Goal: Share content: Share content

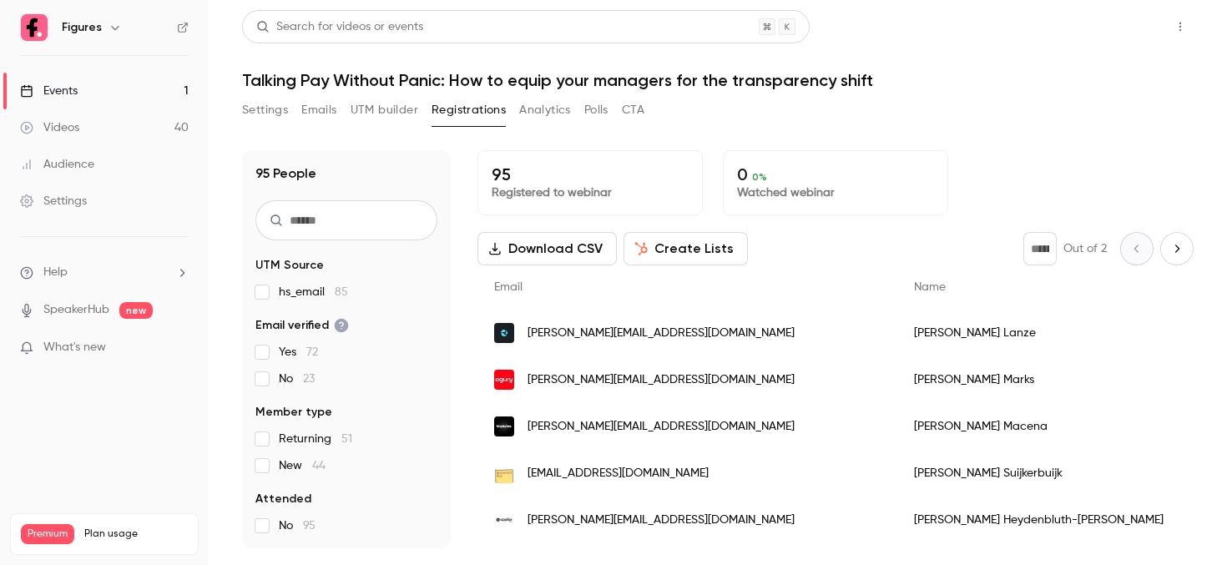
click at [1119, 20] on button "Share" at bounding box center [1121, 26] width 66 height 33
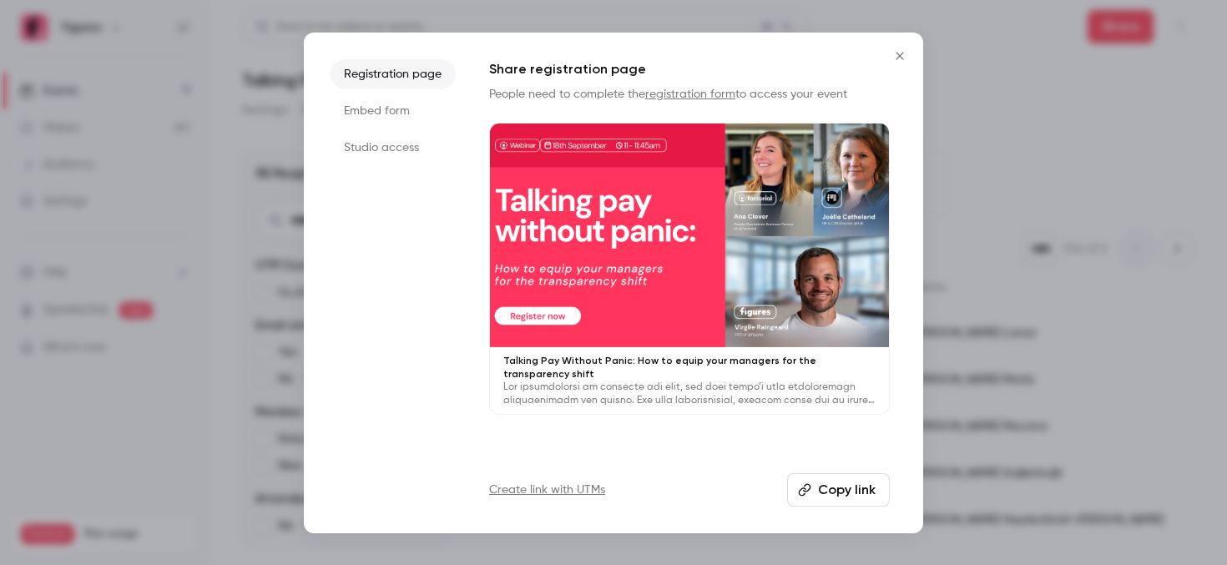
click at [820, 491] on button "Copy link" at bounding box center [838, 489] width 103 height 33
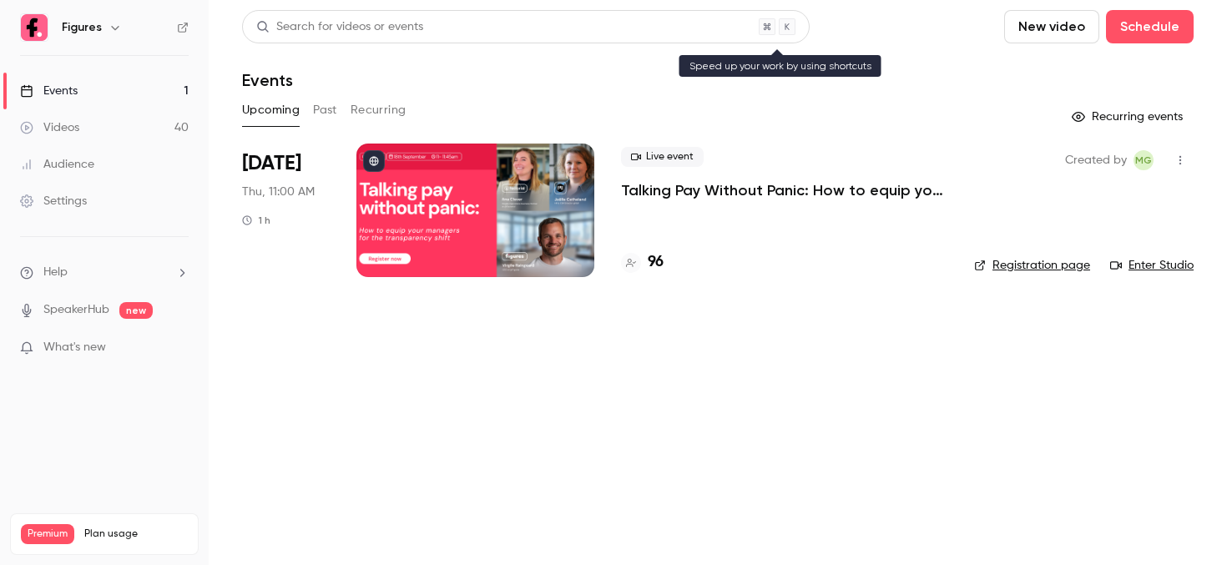
click at [401, 18] on div "Search for videos or events" at bounding box center [339, 27] width 167 height 18
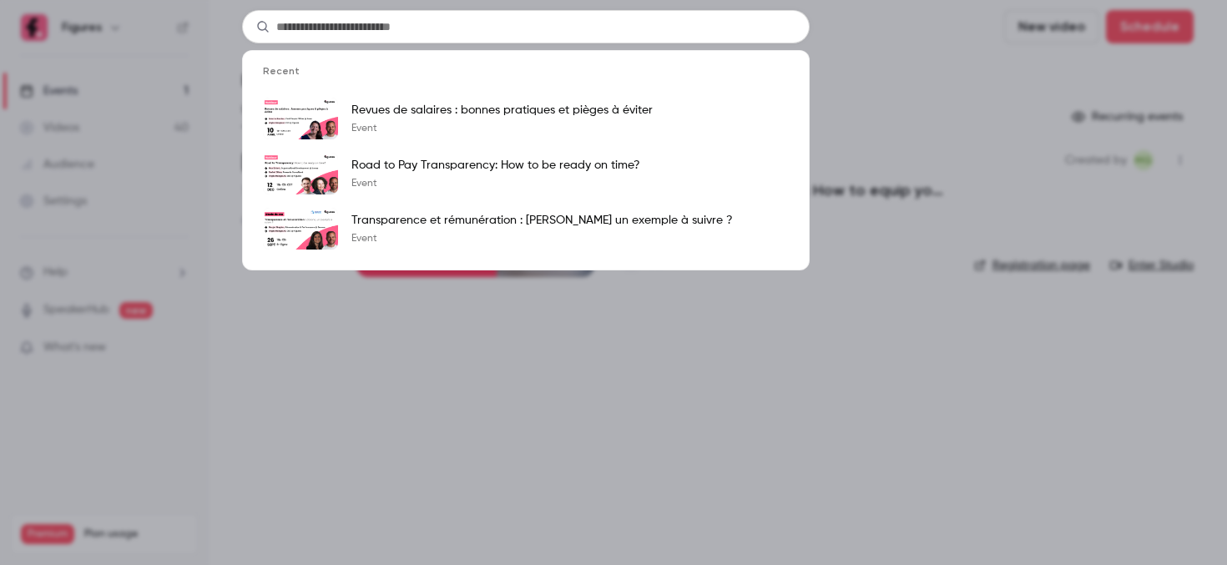
click at [77, 120] on div "Recent Revues de salaires : bonnes pratiques et pièges à éviter Event Road to P…" at bounding box center [613, 282] width 1227 height 565
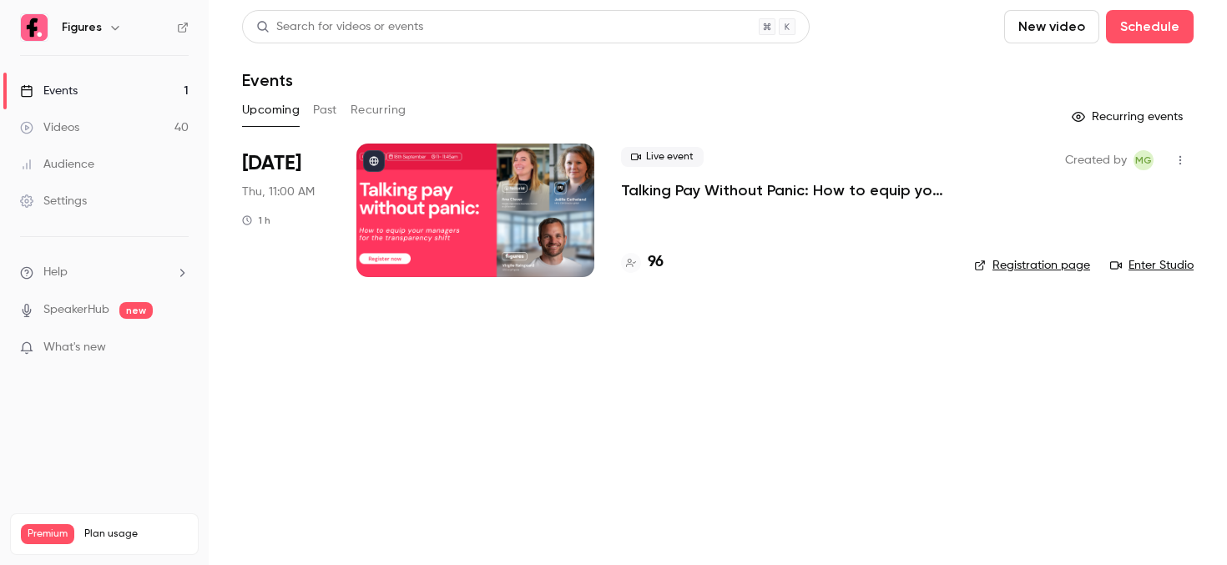
click at [77, 120] on div "Videos" at bounding box center [49, 127] width 59 height 17
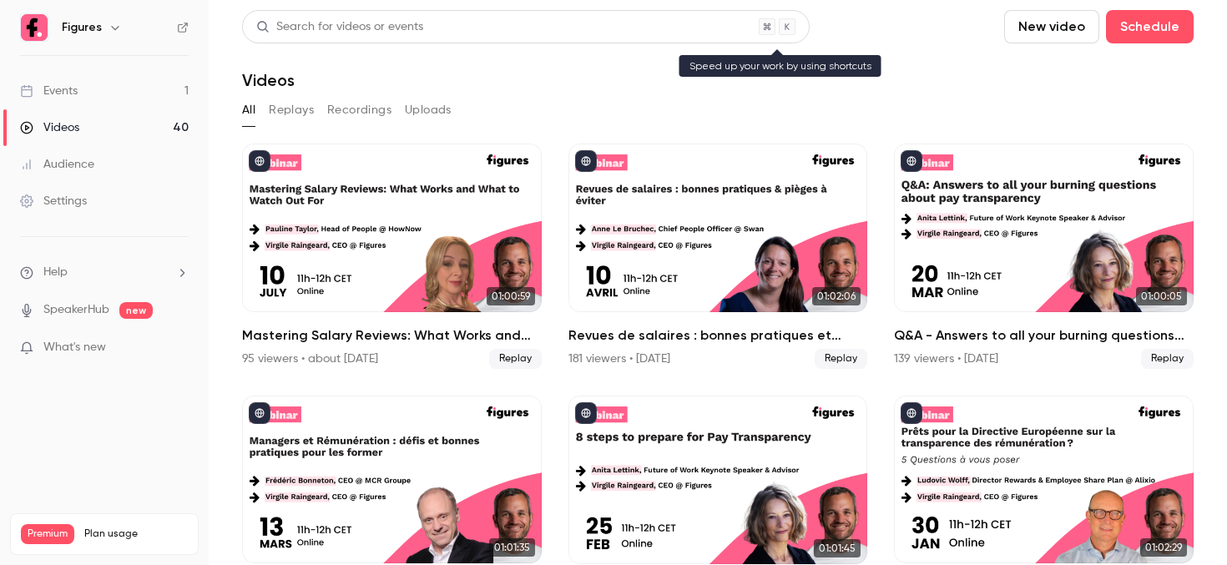
click at [399, 26] on main "Search for videos or events New video Schedule Videos All Replays Recordings Up…" at bounding box center [718, 282] width 1018 height 565
click at [396, 25] on div "Search for videos or events" at bounding box center [339, 27] width 167 height 18
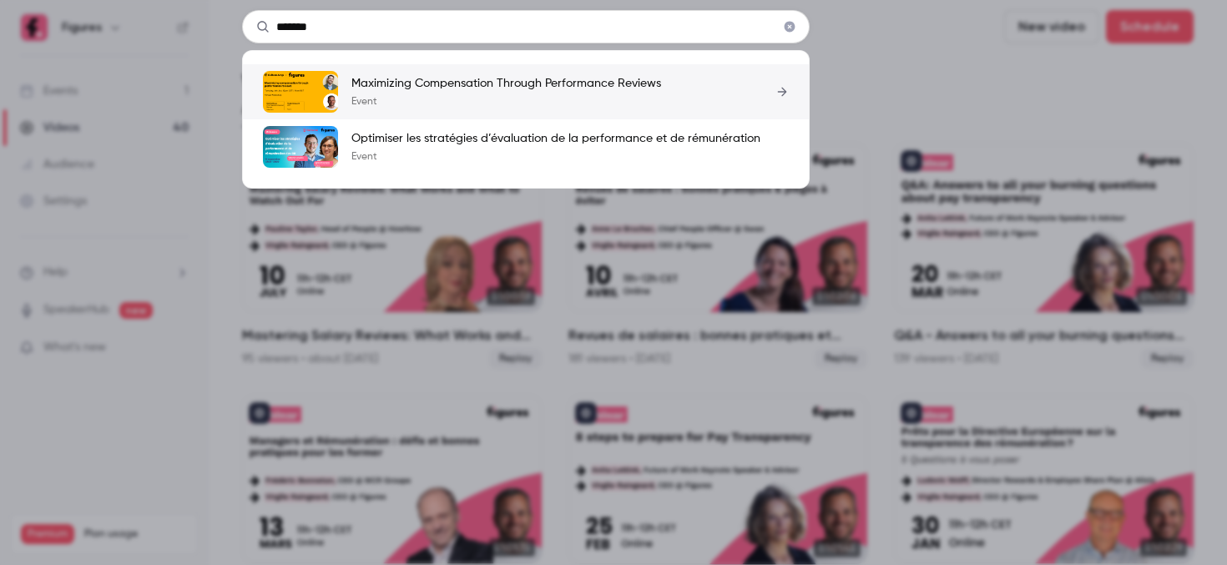
type input "*******"
click at [422, 96] on p "Event" at bounding box center [506, 101] width 310 height 13
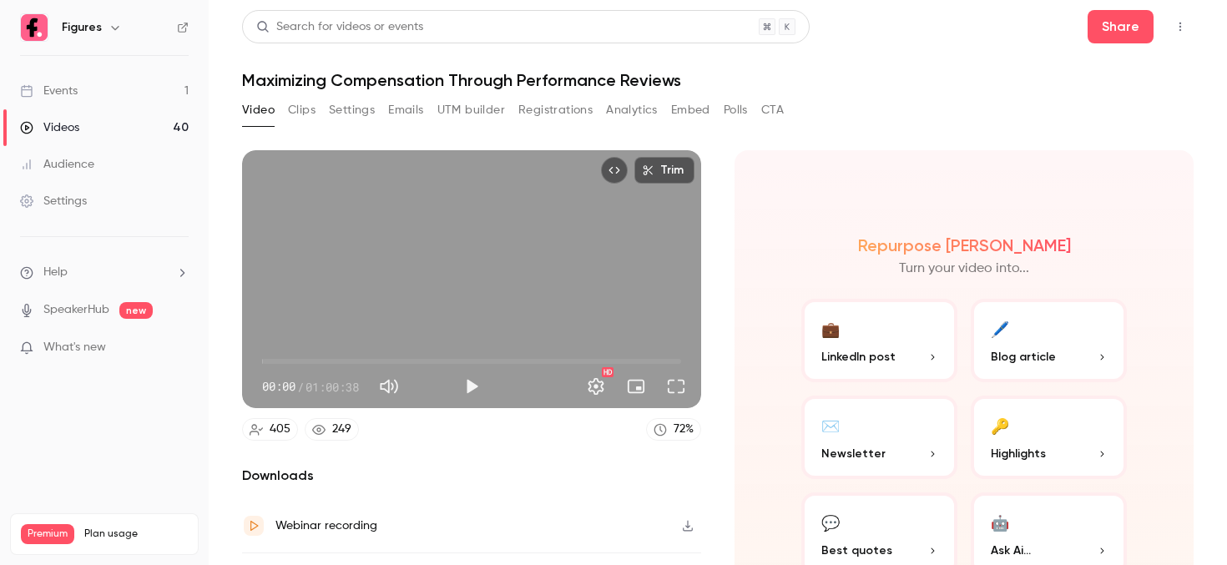
click at [511, 95] on div "Search for videos or events Share Maximizing Compensation Through Performance R…" at bounding box center [718, 282] width 952 height 545
click at [515, 100] on div "Video Clips Settings Emails UTM builder Registrations Analytics Embed Polls CTA" at bounding box center [513, 110] width 542 height 27
click at [542, 107] on button "Registrations" at bounding box center [555, 110] width 74 height 27
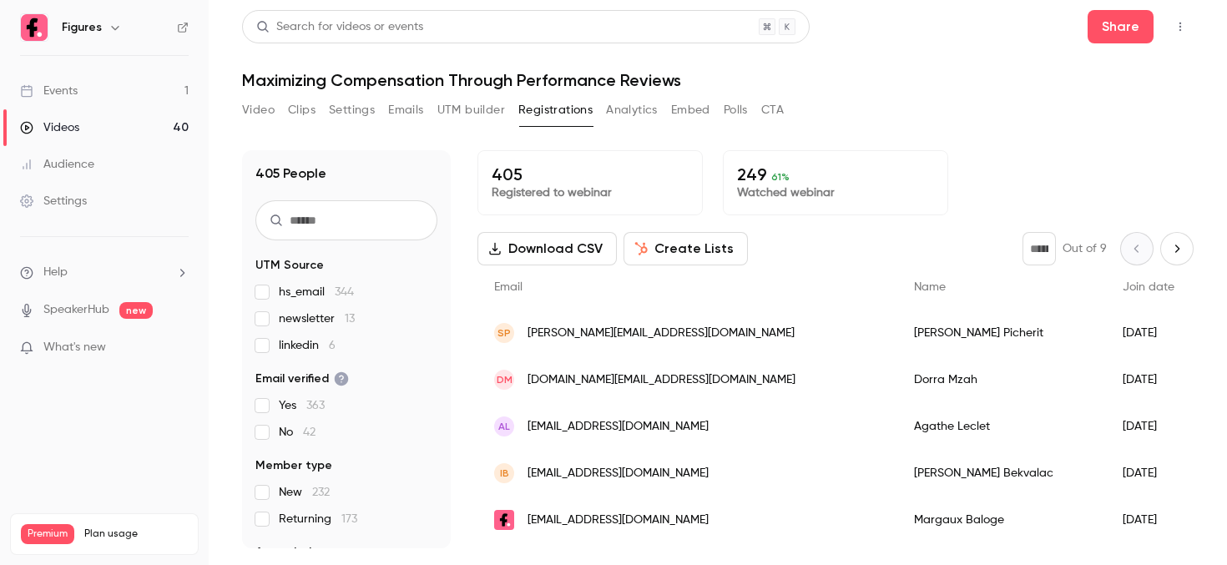
click at [346, 113] on button "Settings" at bounding box center [352, 110] width 46 height 27
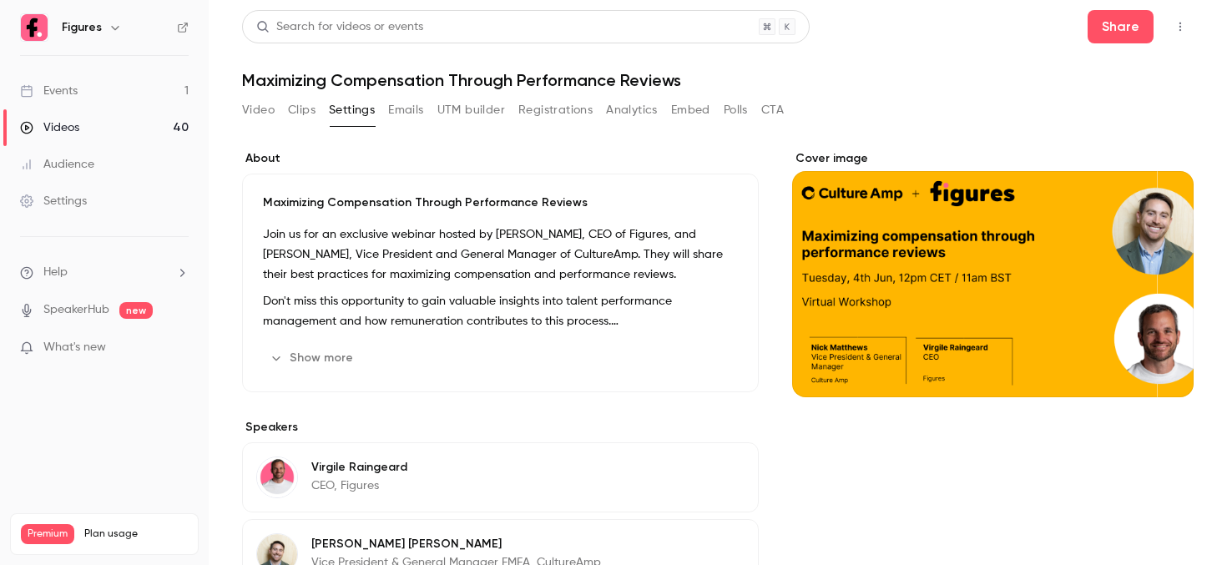
click at [263, 110] on button "Video" at bounding box center [258, 110] width 33 height 27
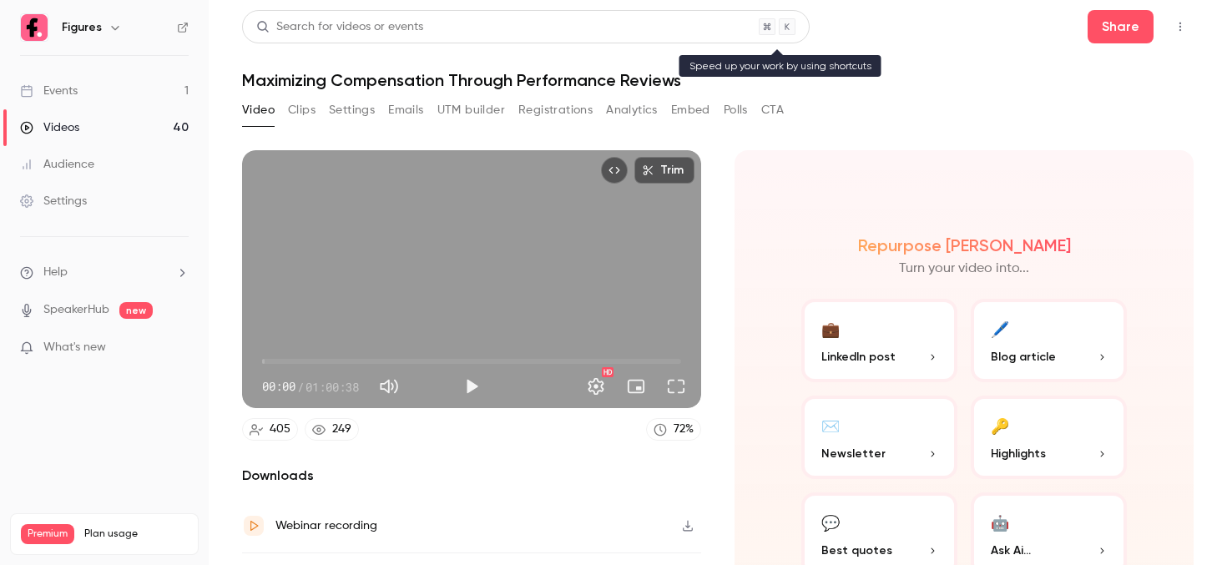
click at [355, 10] on div "Search for videos or events" at bounding box center [526, 26] width 568 height 33
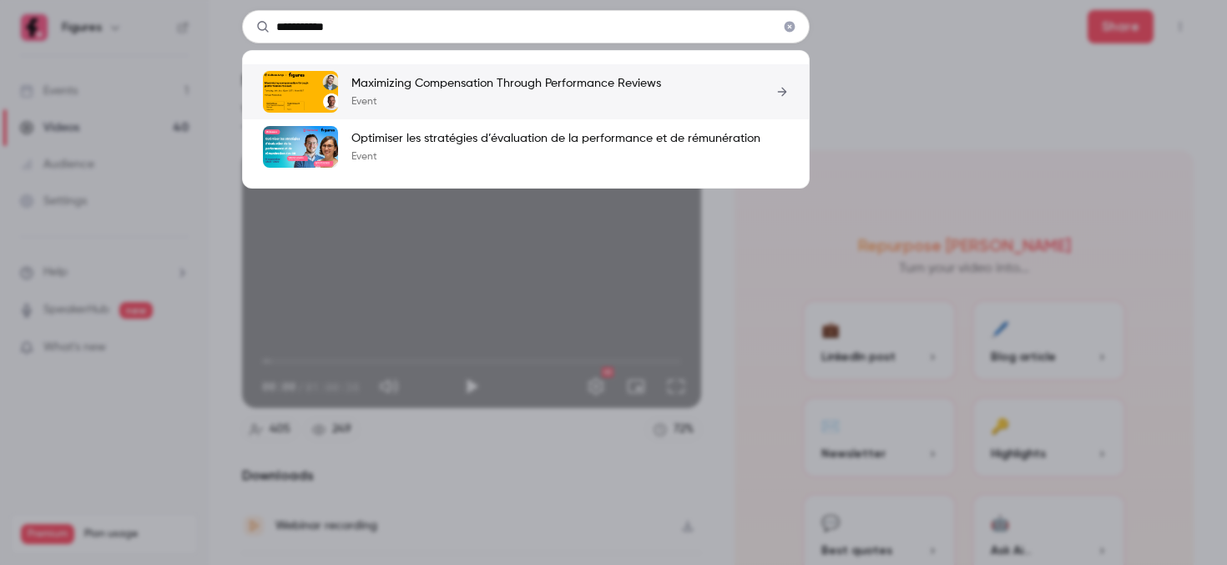
type input "**********"
click at [316, 88] on img at bounding box center [300, 92] width 75 height 42
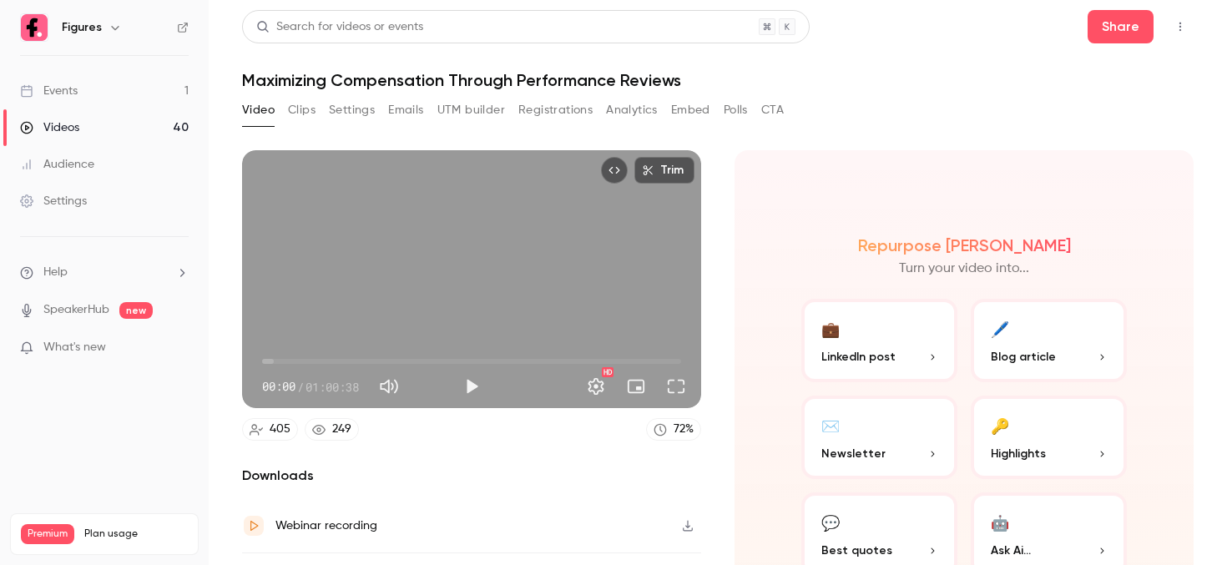
click at [336, 122] on button "Settings" at bounding box center [352, 110] width 46 height 27
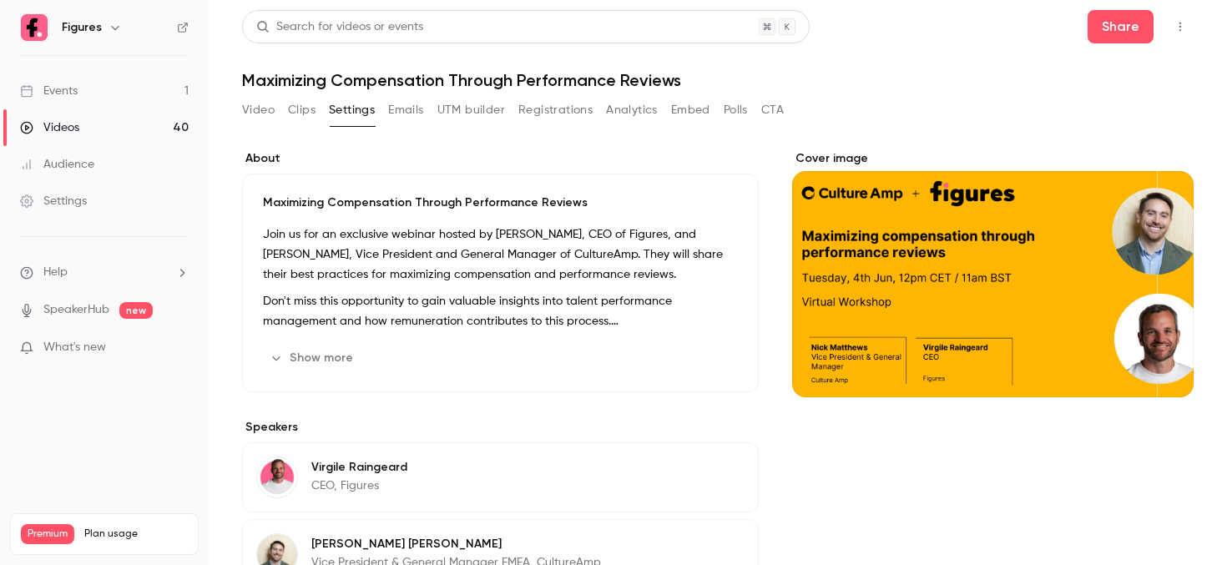
click at [302, 360] on button "Show more" at bounding box center [313, 358] width 100 height 27
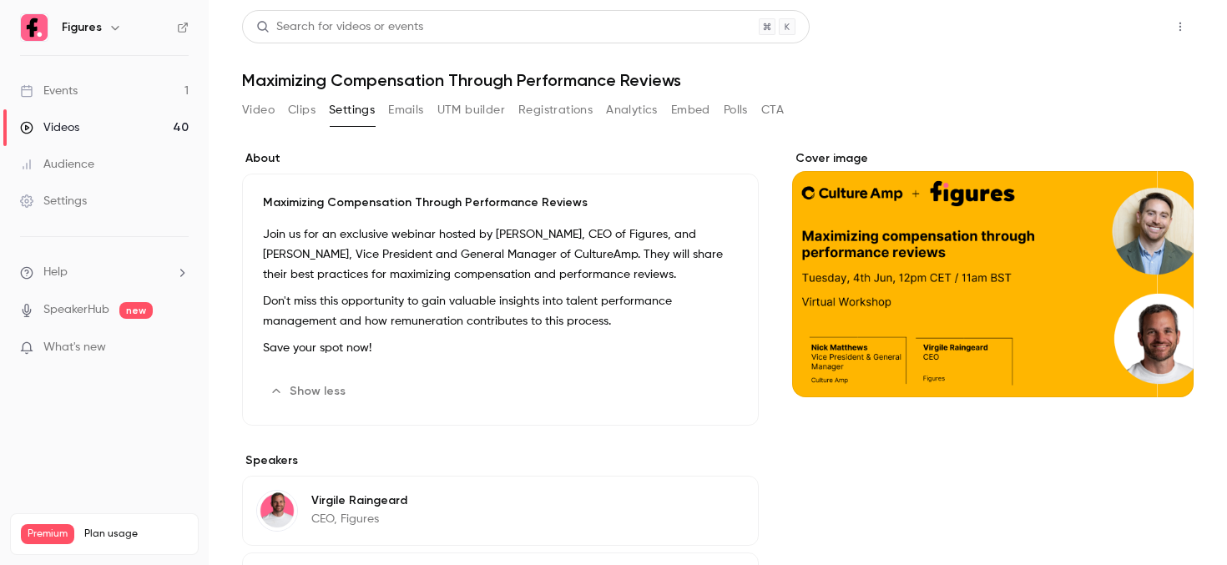
click at [1130, 27] on button "Share" at bounding box center [1121, 26] width 66 height 33
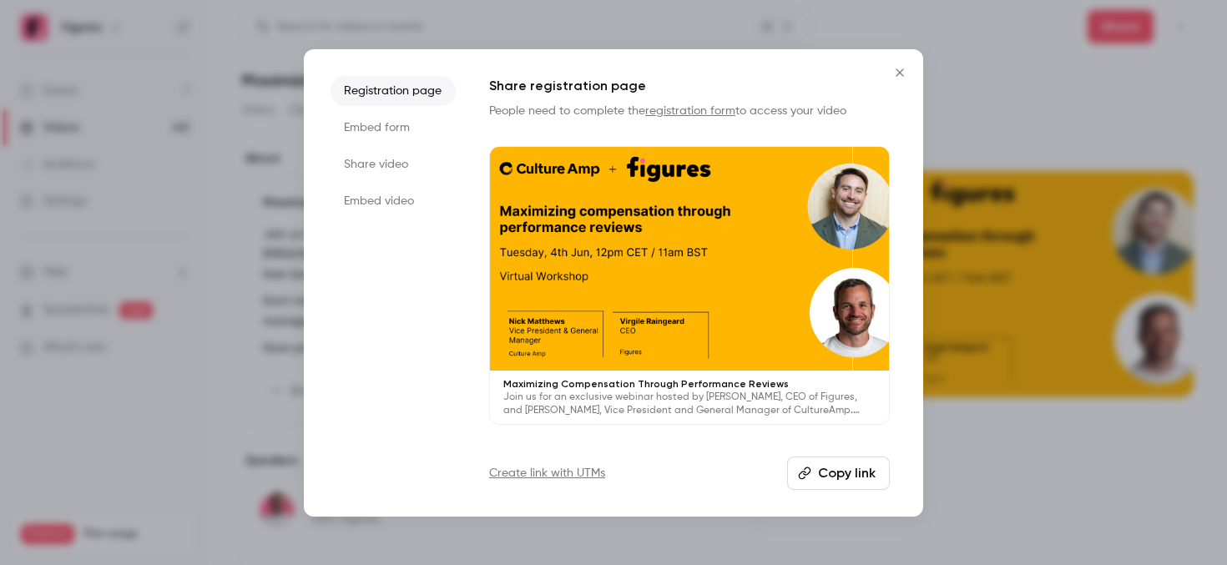
click at [386, 173] on li "Share video" at bounding box center [393, 164] width 125 height 30
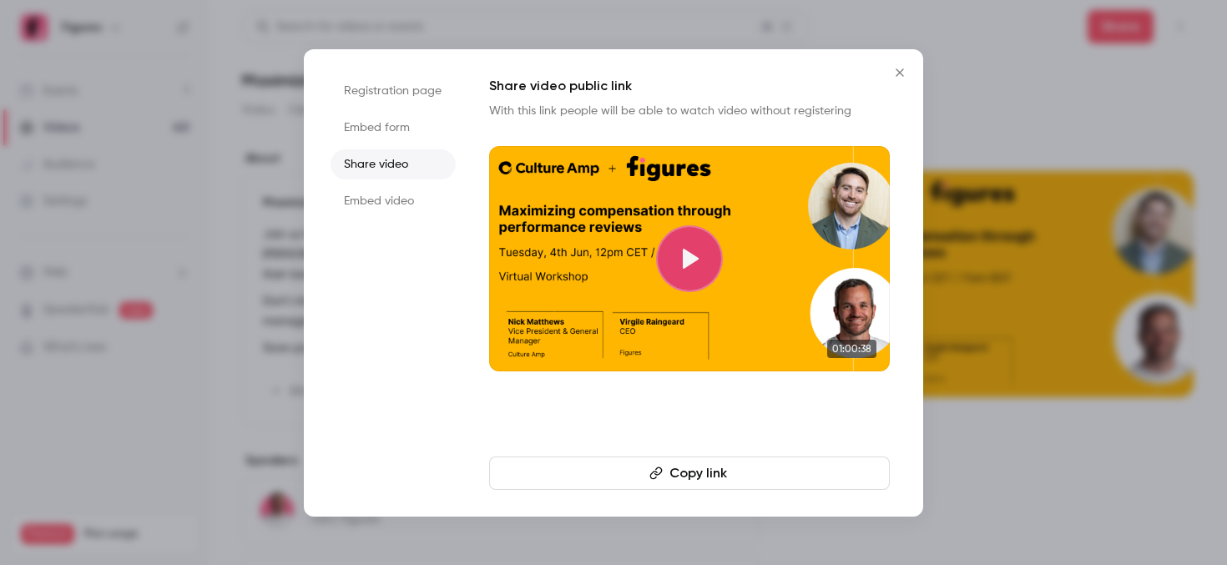
click at [745, 457] on button "Copy link" at bounding box center [689, 473] width 401 height 33
